Goal: Find contact information

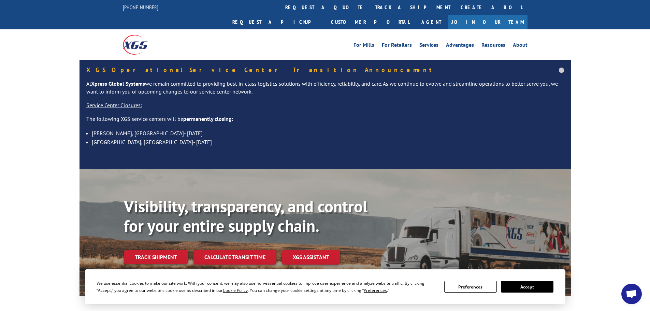
click at [527, 284] on button "Accept" at bounding box center [527, 287] width 53 height 12
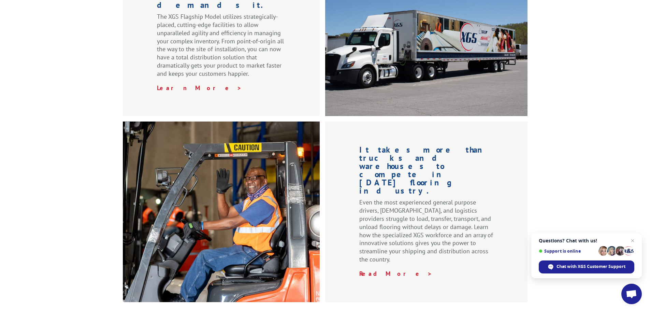
scroll to position [1143, 0]
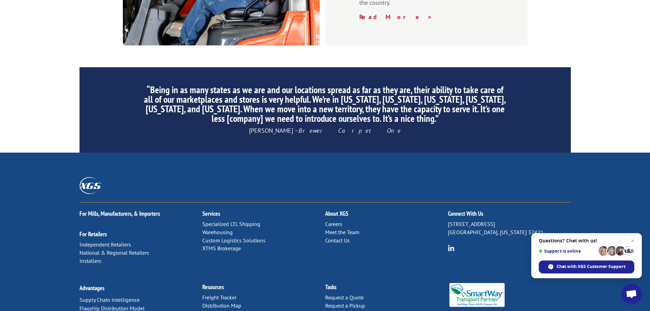
click at [329, 237] on link "Contact Us" at bounding box center [337, 240] width 25 height 7
